Goal: Task Accomplishment & Management: Manage account settings

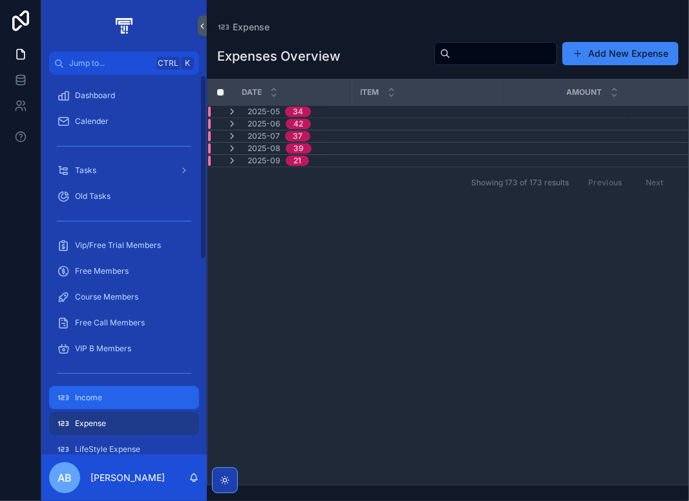
click at [110, 401] on div "Income" at bounding box center [124, 398] width 134 height 21
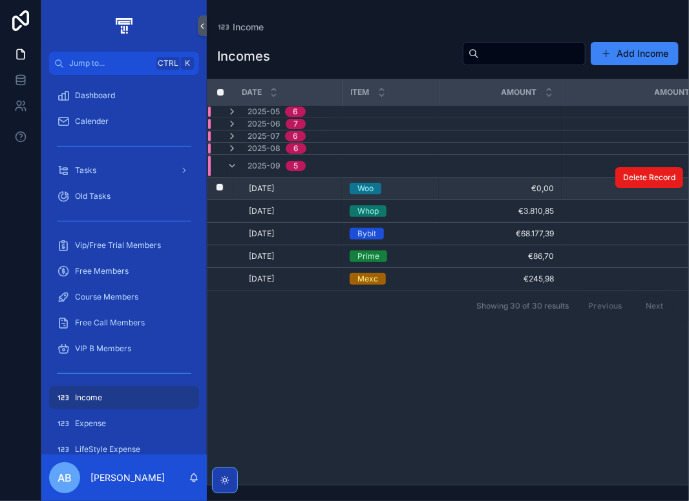
click at [538, 187] on span "€0,00" at bounding box center [500, 189] width 107 height 10
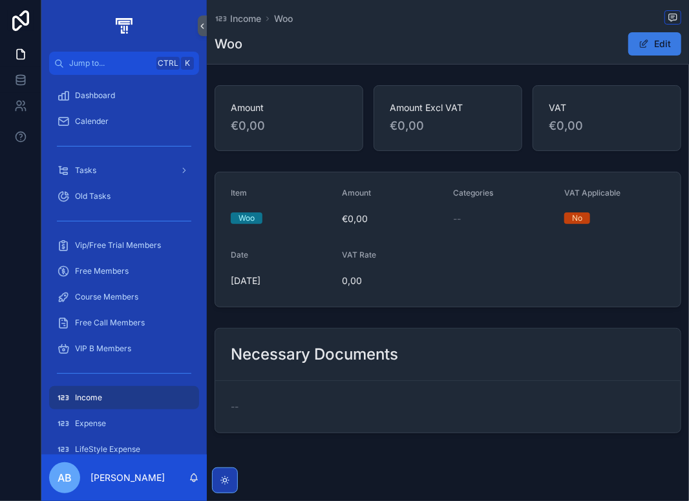
click at [661, 48] on button "Edit" at bounding box center [654, 43] width 53 height 23
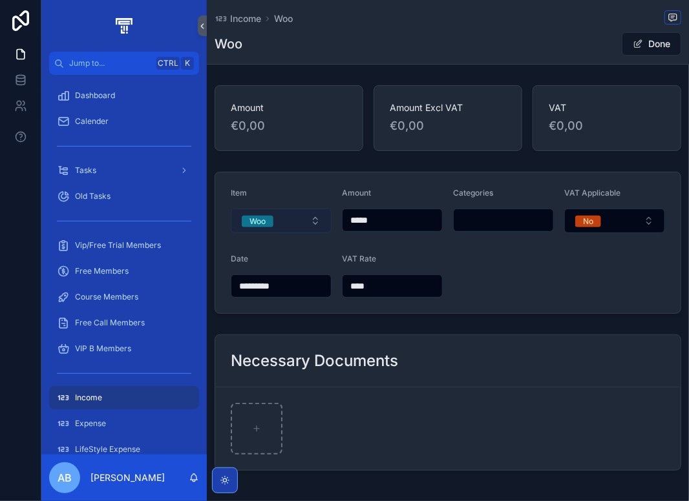
drag, startPoint x: 385, startPoint y: 222, endPoint x: 325, endPoint y: 226, distance: 59.6
click at [325, 226] on form "Item Woo Amount ***** Categories VAT Applicable No Date ********* VAT Rate ****" at bounding box center [447, 243] width 465 height 141
type input "*******"
click at [646, 48] on button "Done" at bounding box center [651, 43] width 59 height 23
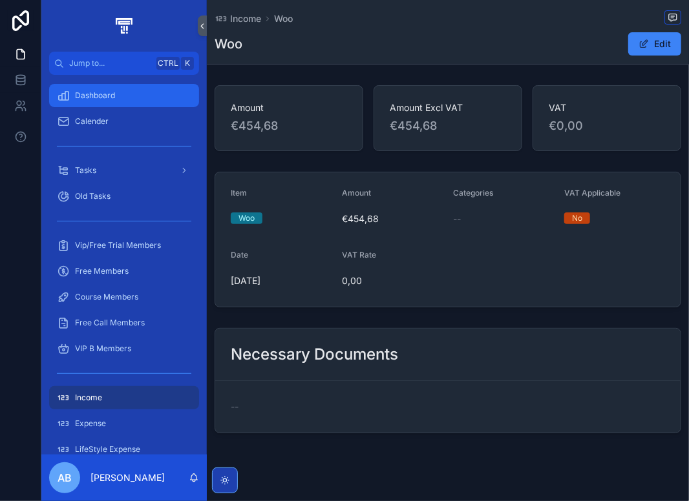
click at [116, 95] on div "Dashboard" at bounding box center [124, 95] width 134 height 21
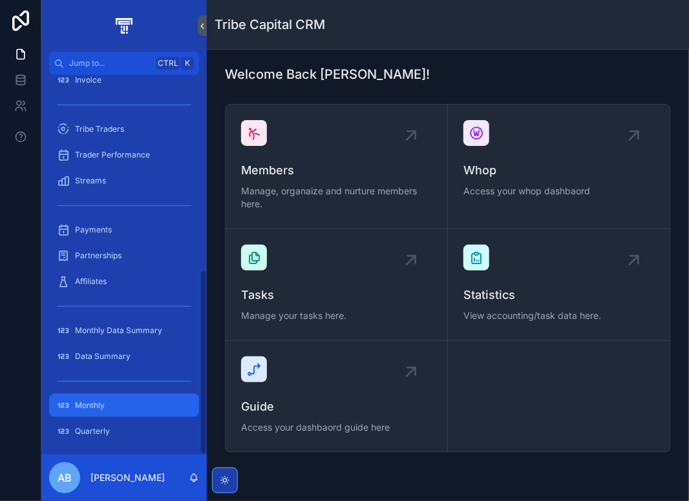
scroll to position [401, 0]
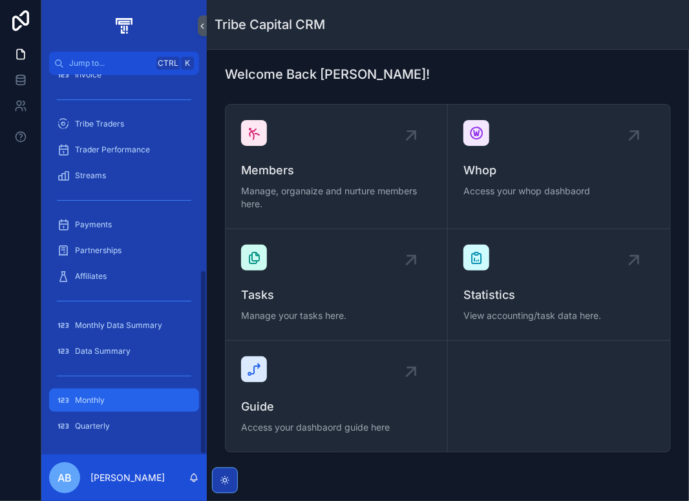
click at [114, 394] on div "Monthly" at bounding box center [124, 400] width 134 height 21
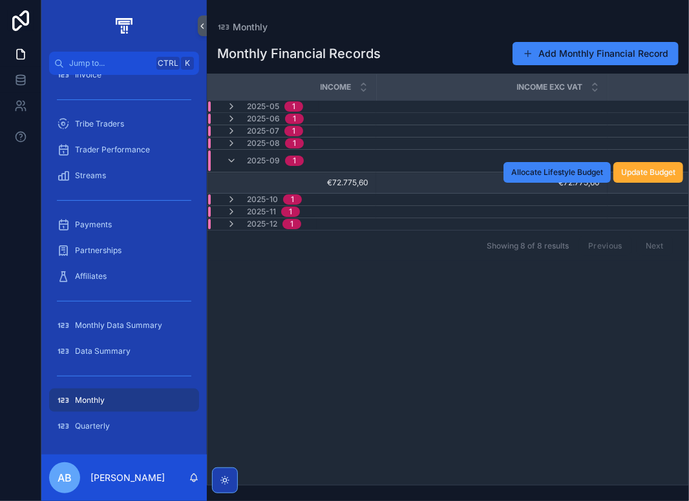
click at [421, 181] on span "€72.775,60" at bounding box center [492, 183] width 216 height 10
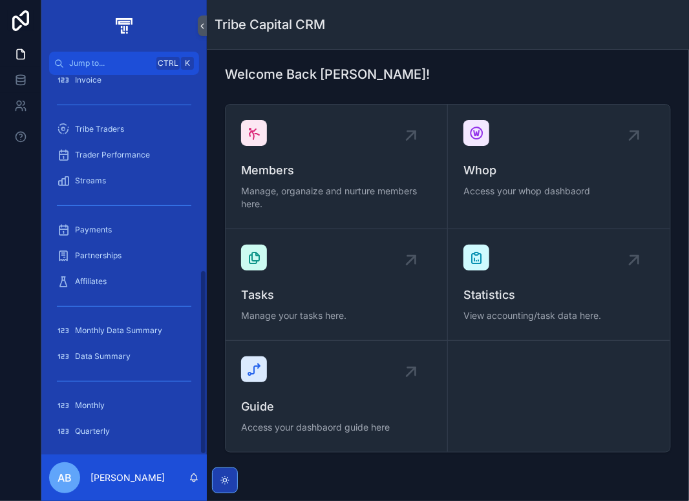
scroll to position [401, 0]
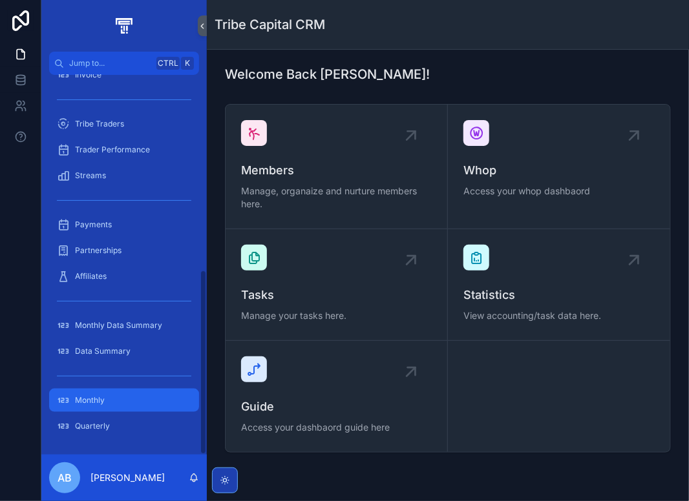
click at [111, 403] on div "Monthly" at bounding box center [124, 400] width 134 height 21
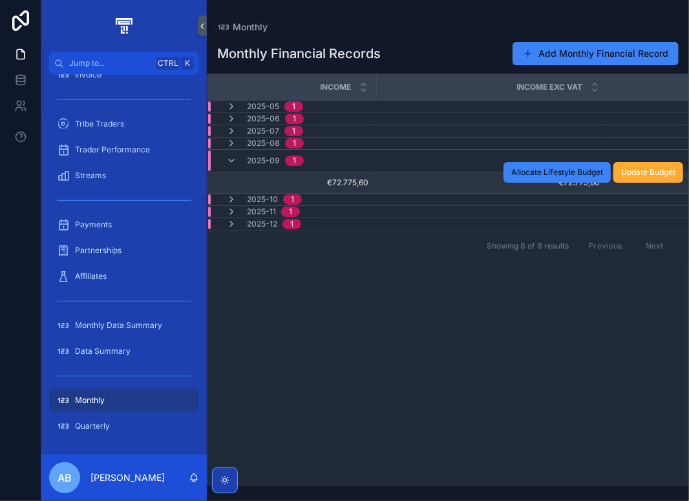
click at [346, 179] on span "€72.775,60" at bounding box center [295, 183] width 145 height 10
